Goal: Transaction & Acquisition: Purchase product/service

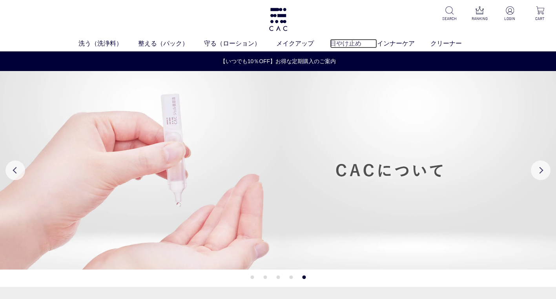
click at [342, 44] on link "日やけ止め" at bounding box center [353, 43] width 47 height 9
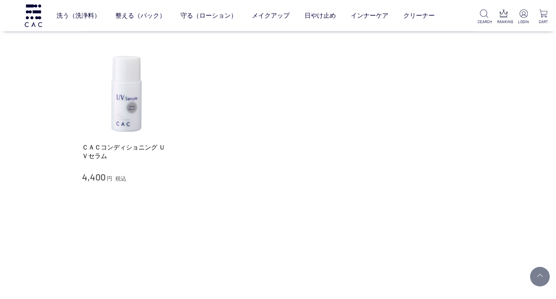
scroll to position [118, 0]
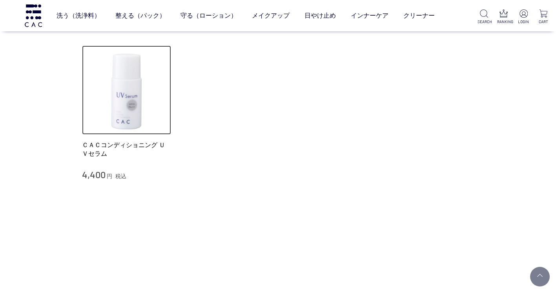
drag, startPoint x: 122, startPoint y: 117, endPoint x: 153, endPoint y: 121, distance: 31.3
click at [122, 117] on img at bounding box center [126, 90] width 89 height 89
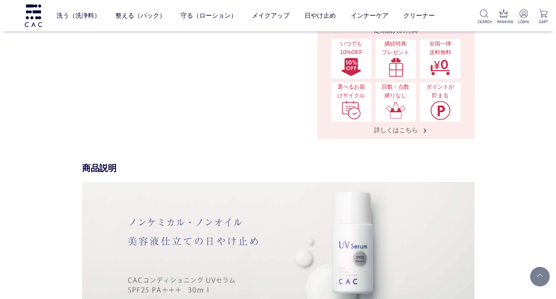
scroll to position [235, 0]
